Goal: Book appointment/travel/reservation

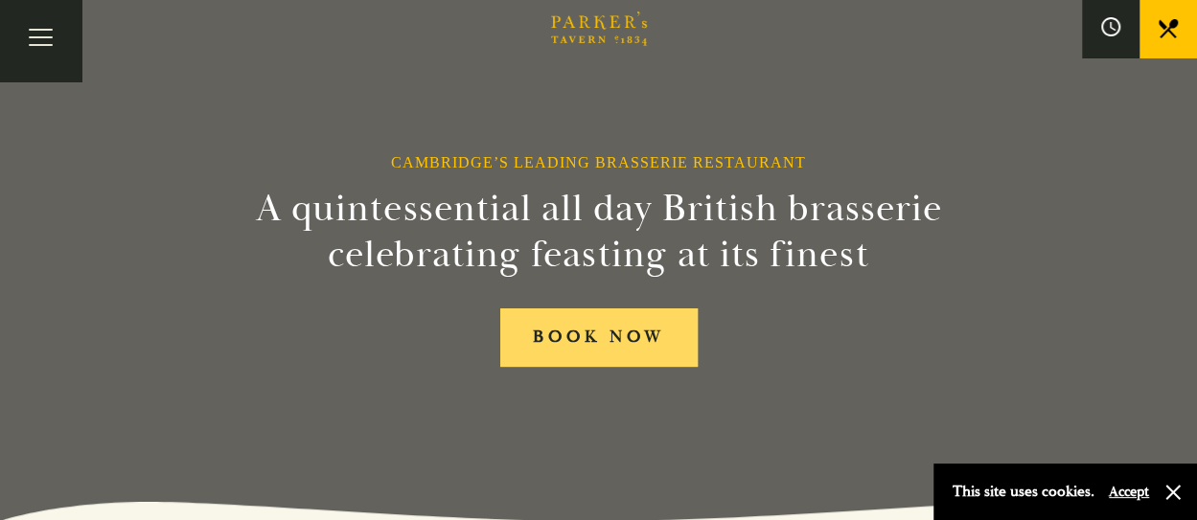
click at [565, 336] on link "BOOK NOW" at bounding box center [598, 338] width 197 height 58
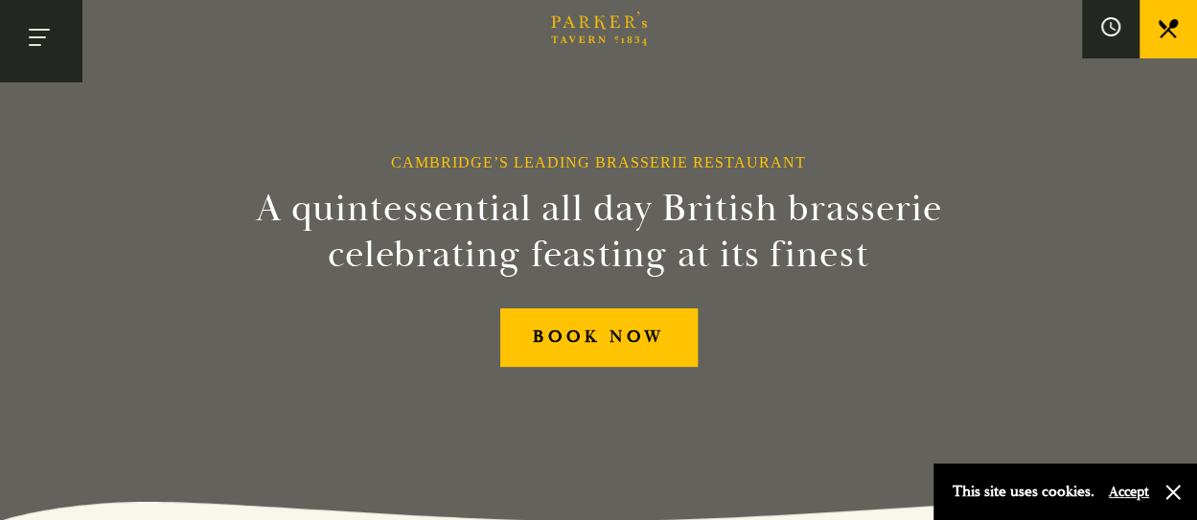
click at [48, 32] on button "Toggle navigation" at bounding box center [40, 40] width 81 height 81
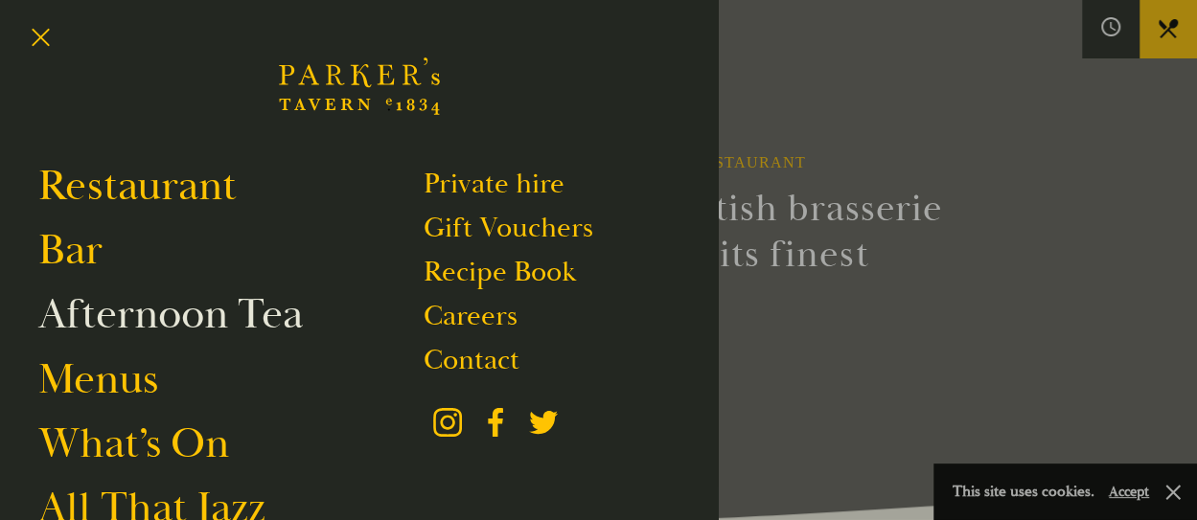
click at [143, 313] on link "Afternoon Tea" at bounding box center [170, 315] width 265 height 54
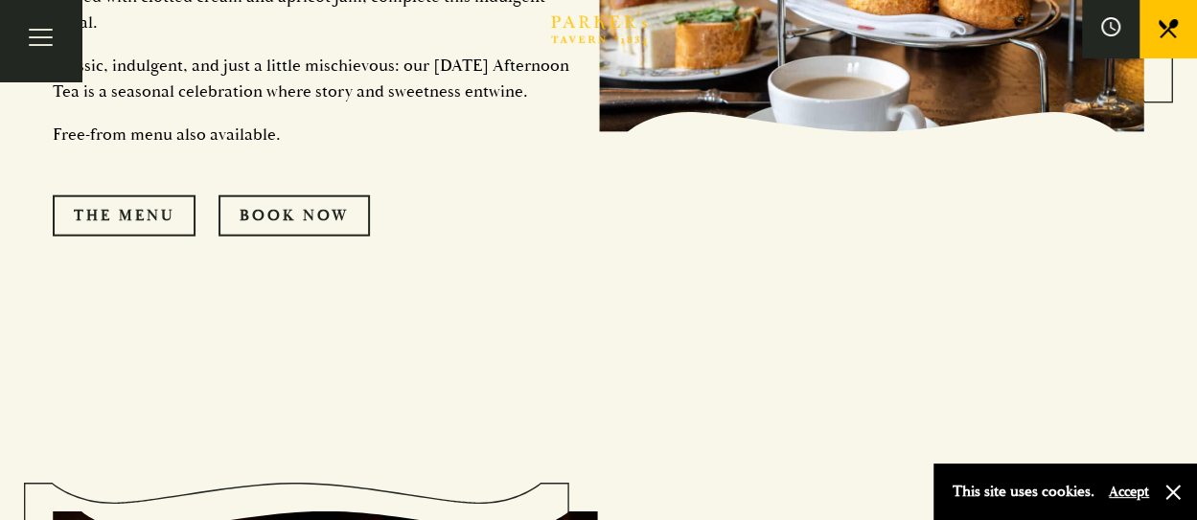
scroll to position [2252, 0]
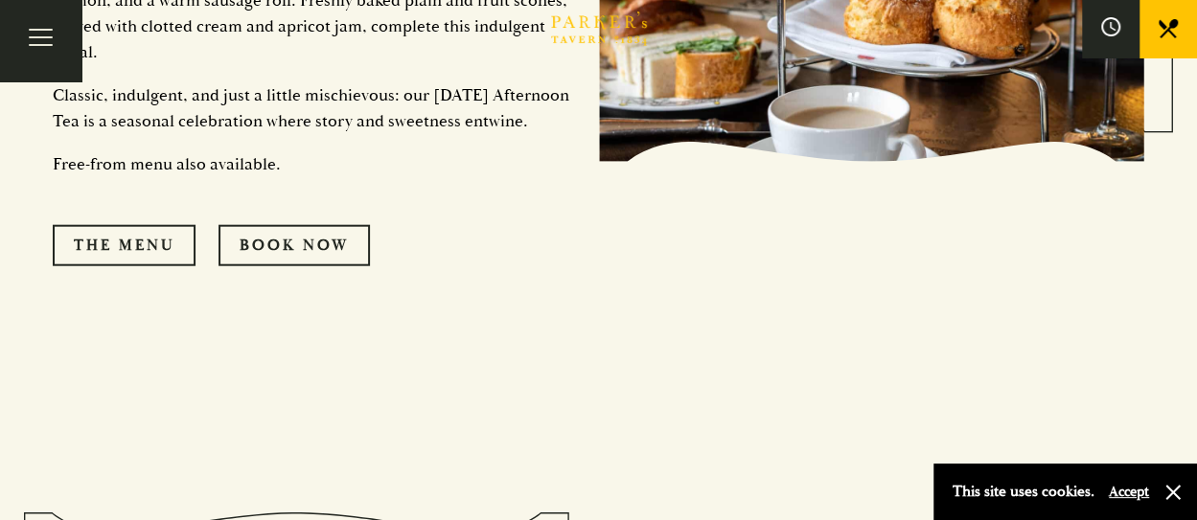
drag, startPoint x: 1135, startPoint y: 492, endPoint x: 1068, endPoint y: 478, distance: 68.4
click at [1135, 492] on button "Accept" at bounding box center [1129, 492] width 40 height 18
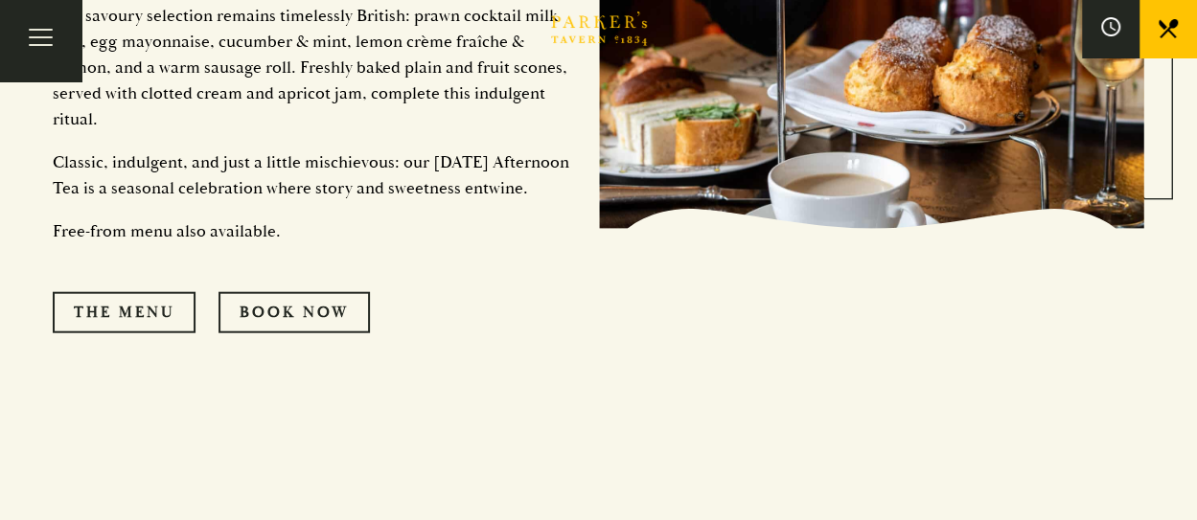
scroll to position [2156, 0]
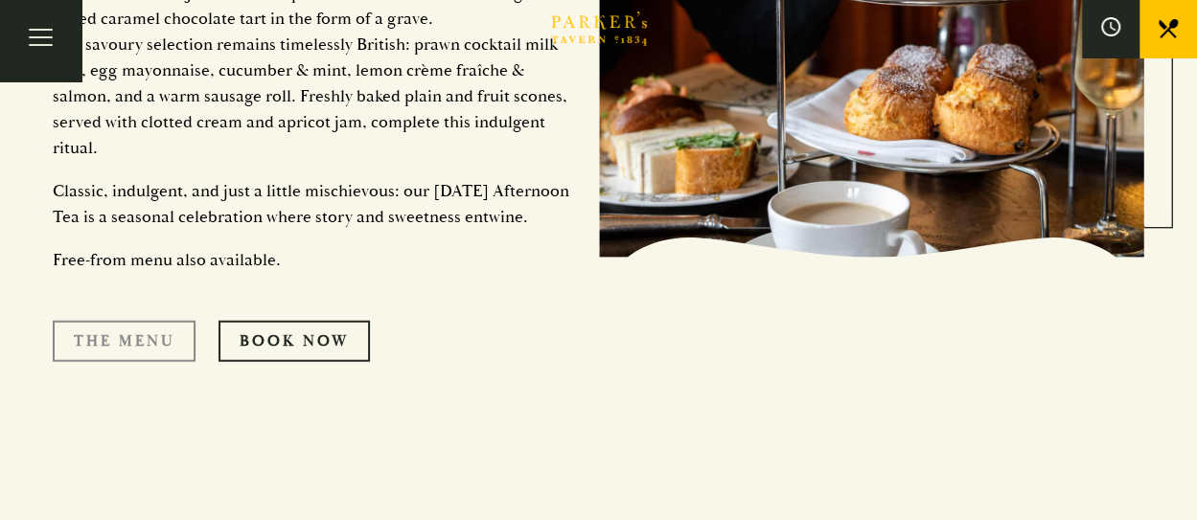
click at [105, 361] on link "The Menu" at bounding box center [124, 341] width 143 height 40
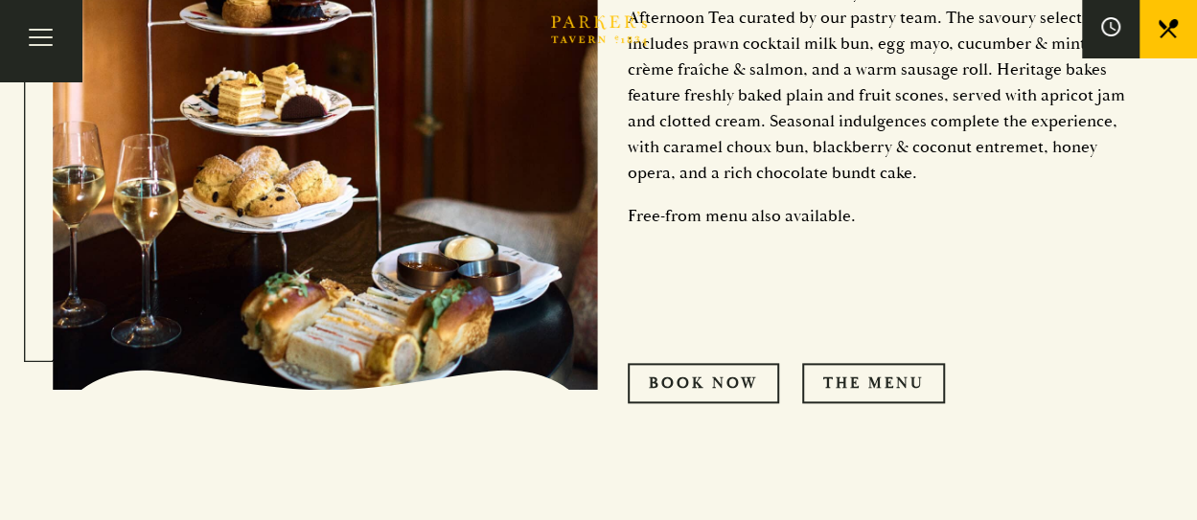
scroll to position [1006, 0]
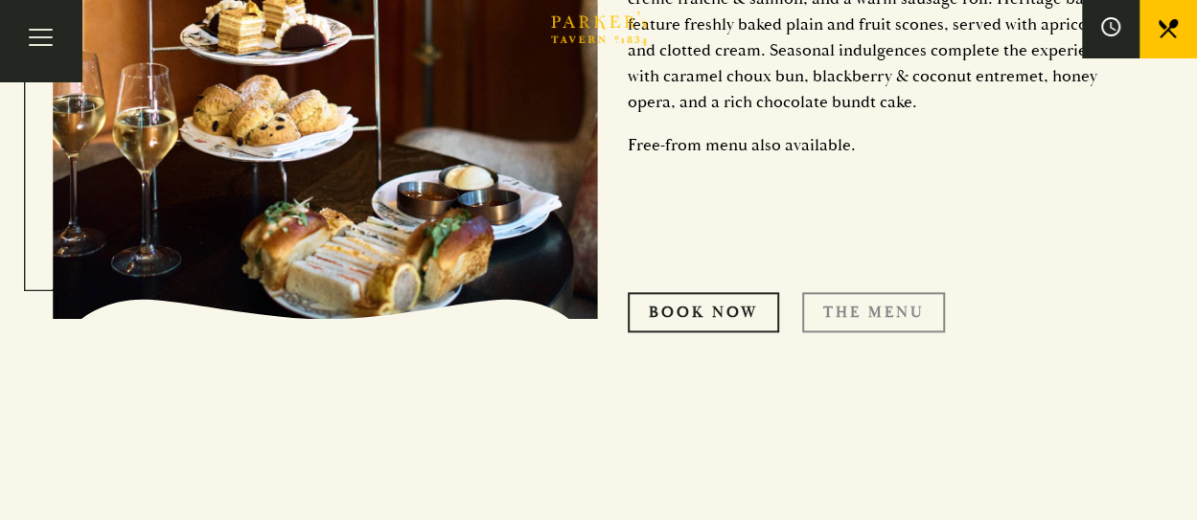
click at [842, 310] on link "THE MENU" at bounding box center [873, 312] width 143 height 40
